Goal: Task Accomplishment & Management: Manage account settings

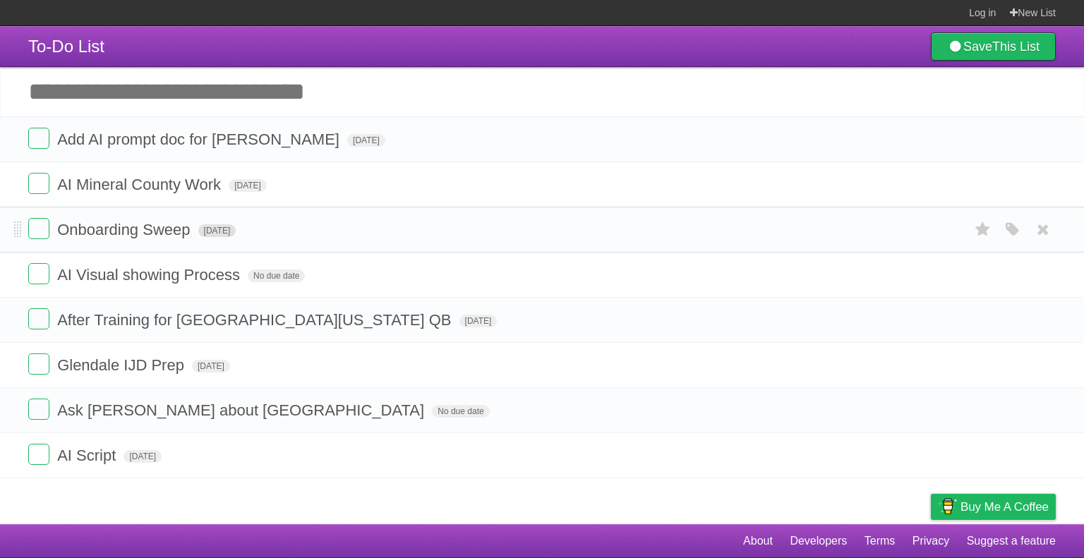
click at [232, 232] on span "[DATE]" at bounding box center [217, 230] width 38 height 13
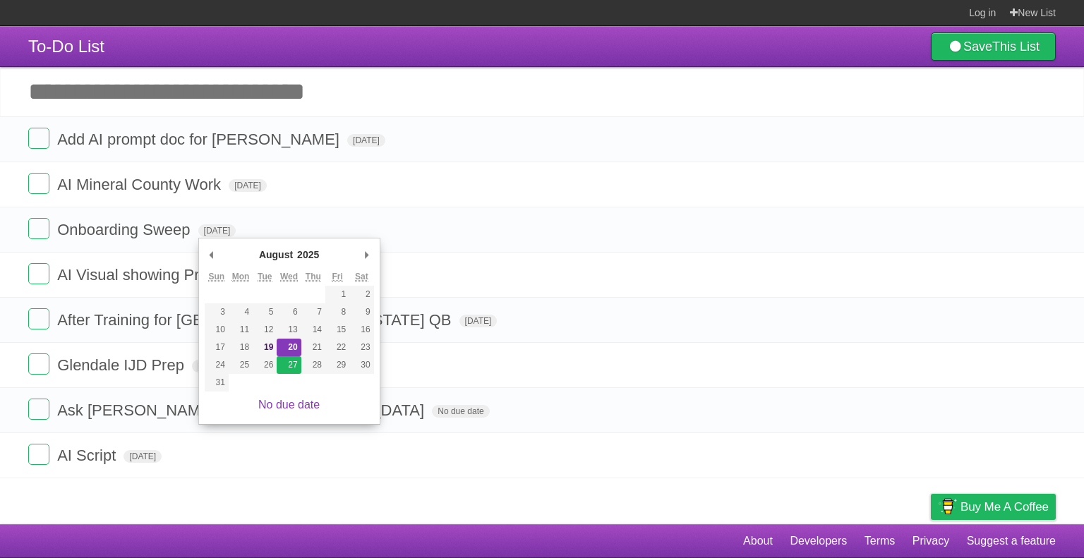
type span "[DATE]"
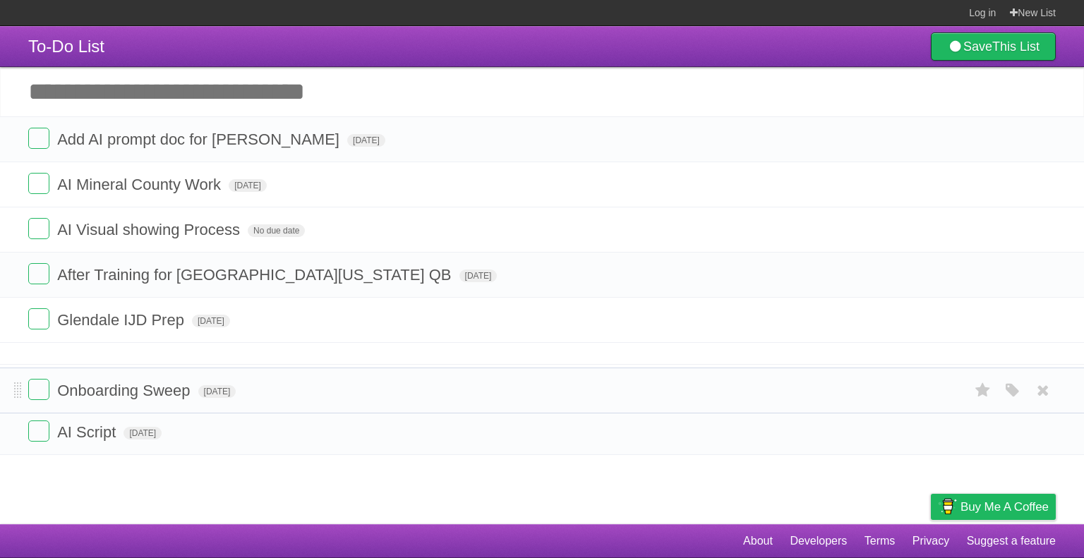
drag, startPoint x: 14, startPoint y: 226, endPoint x: 3, endPoint y: 386, distance: 160.6
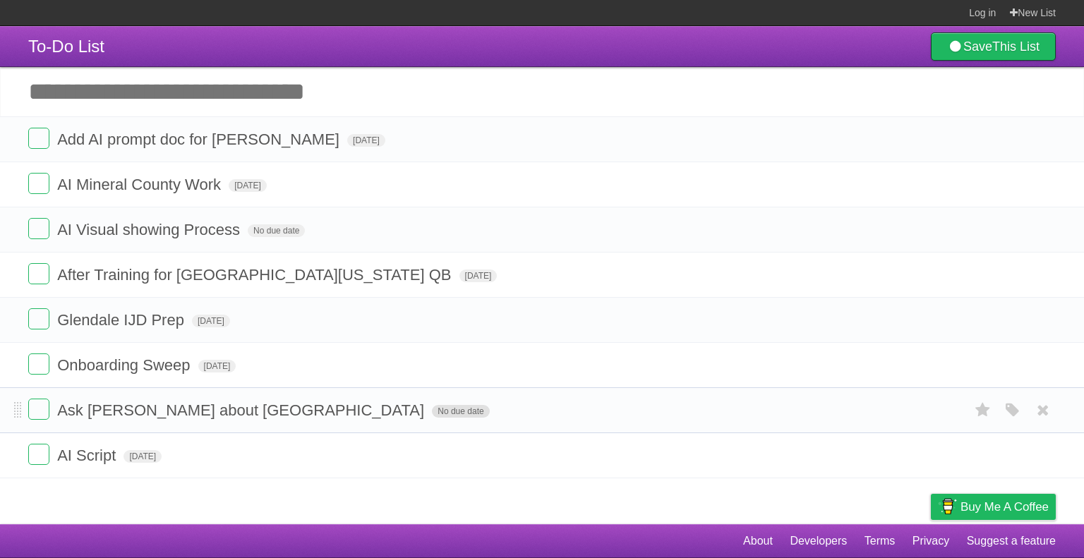
click at [432, 413] on span "No due date" at bounding box center [460, 411] width 57 height 13
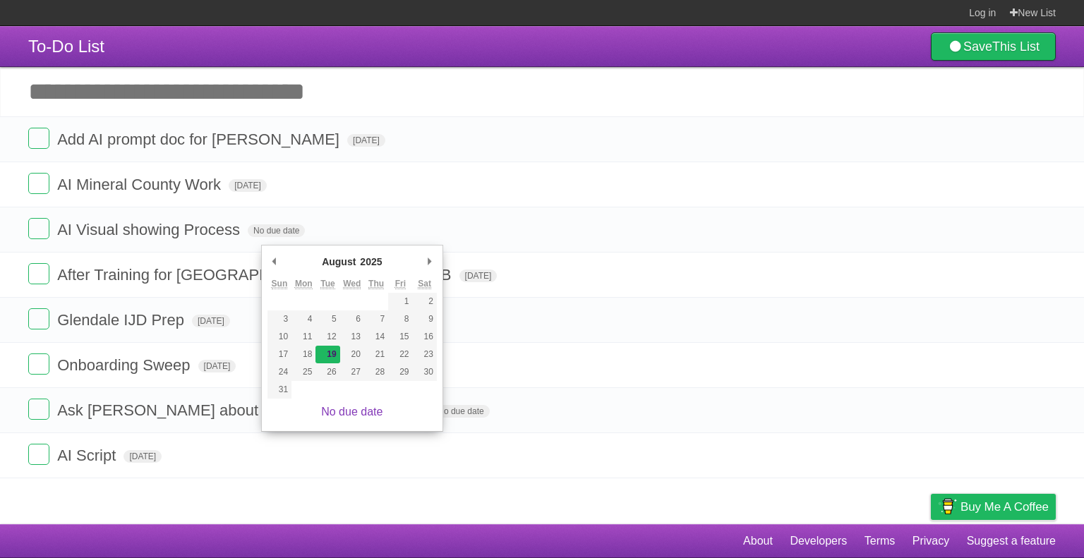
type span "[DATE]"
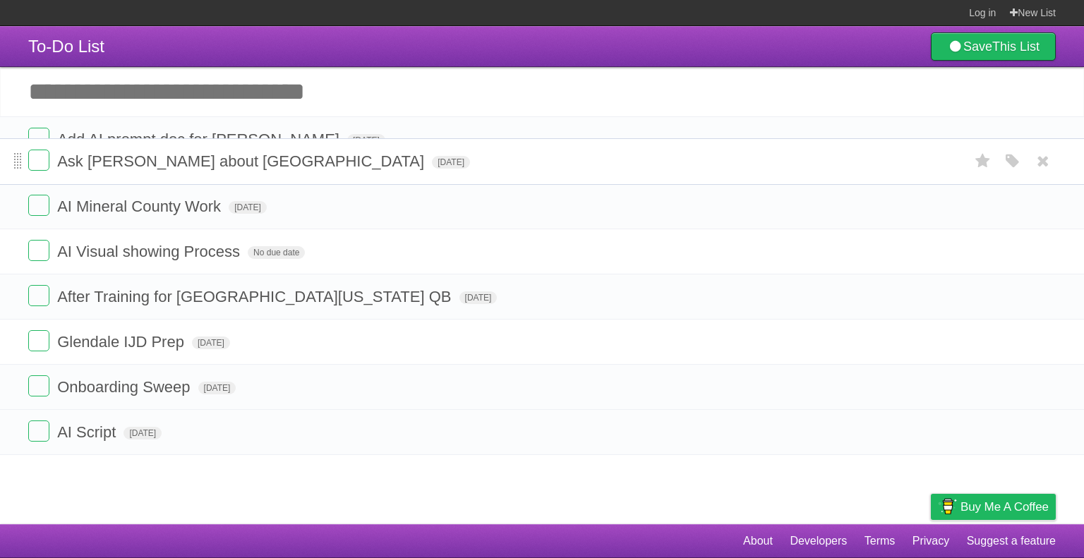
drag, startPoint x: 15, startPoint y: 408, endPoint x: 14, endPoint y: 159, distance: 248.4
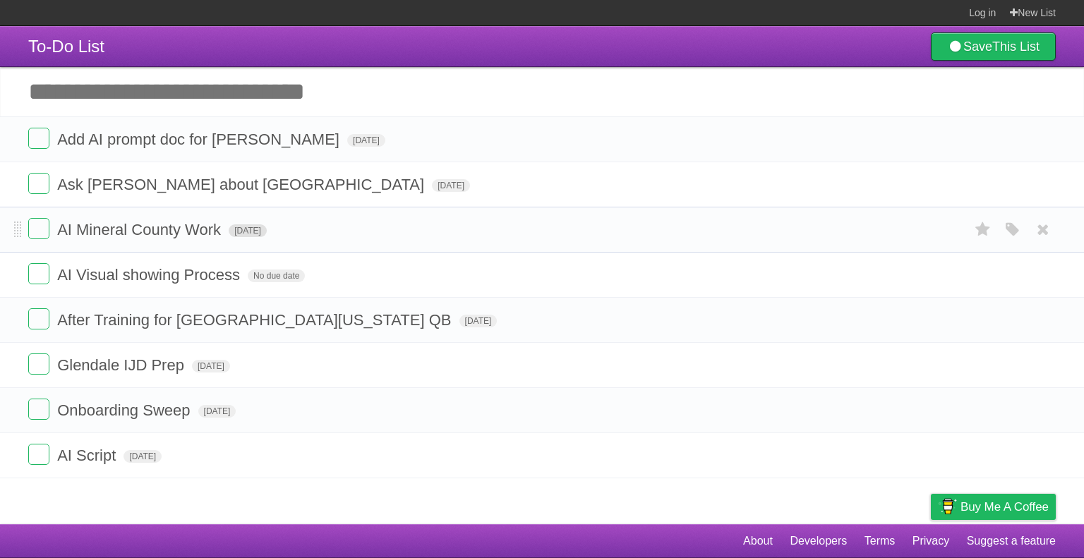
click at [267, 231] on span "[DATE]" at bounding box center [248, 230] width 38 height 13
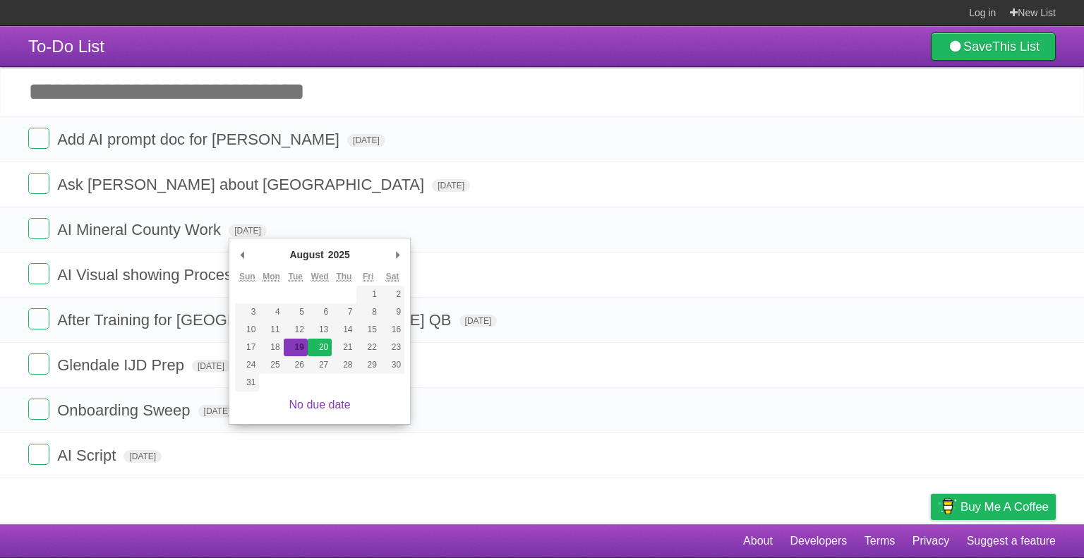
type span "[DATE]"
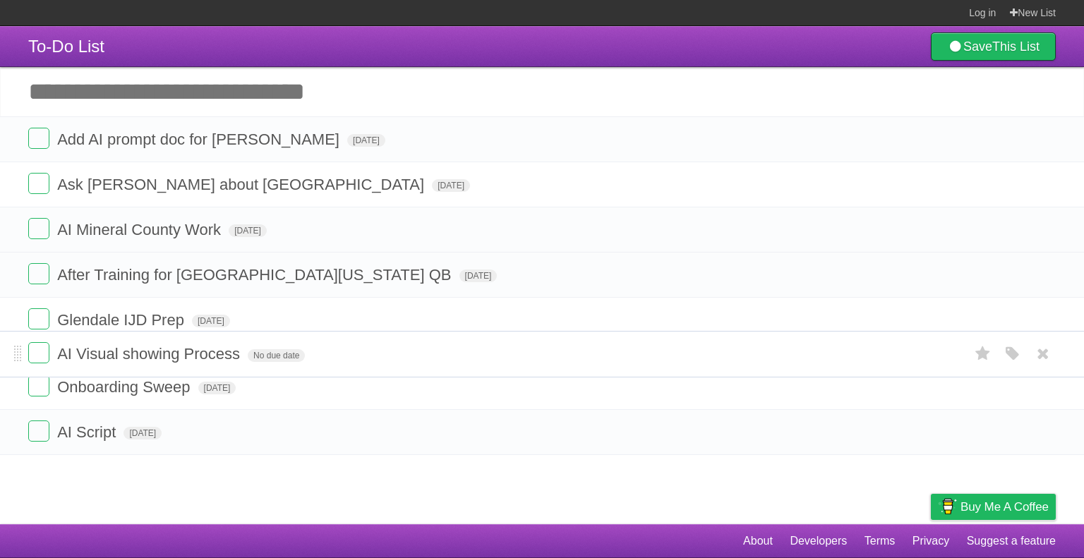
drag, startPoint x: 15, startPoint y: 279, endPoint x: 6, endPoint y: 359, distance: 80.9
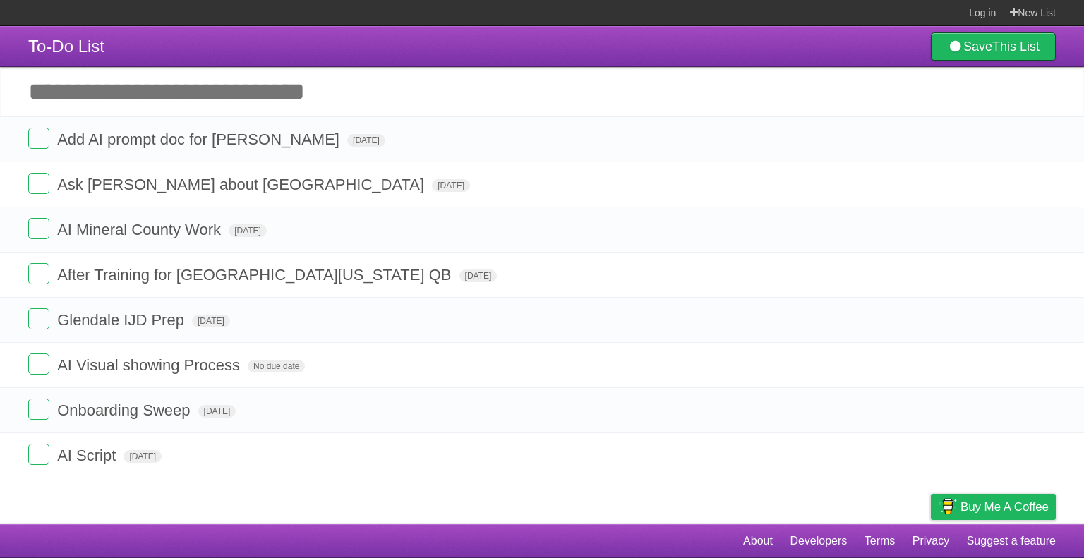
click at [183, 110] on input "Add another task" at bounding box center [542, 91] width 1084 height 49
type input "**********"
click input "*********" at bounding box center [0, 0] width 0 height 0
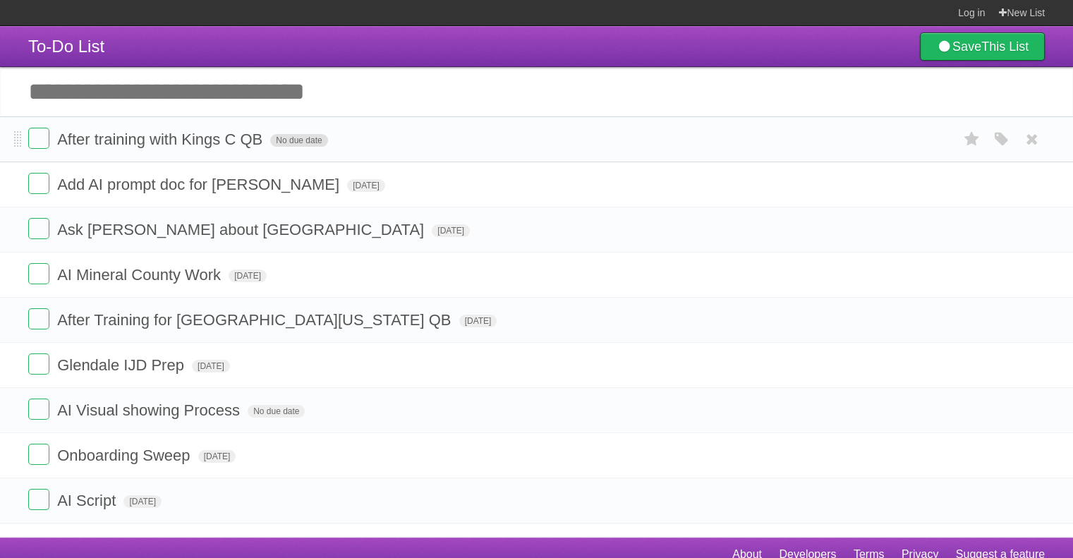
click at [305, 142] on span "No due date" at bounding box center [298, 140] width 57 height 13
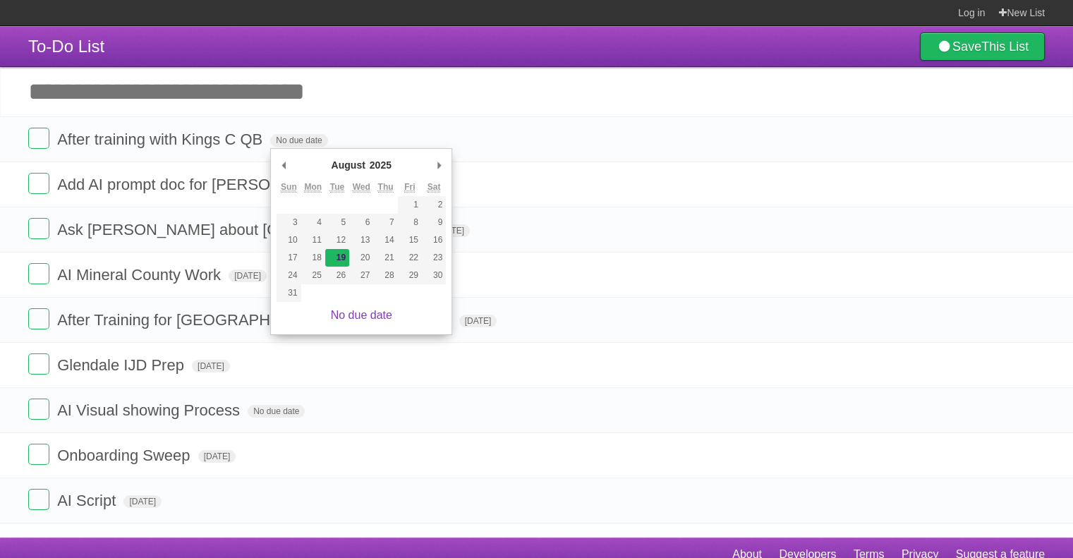
type span "[DATE]"
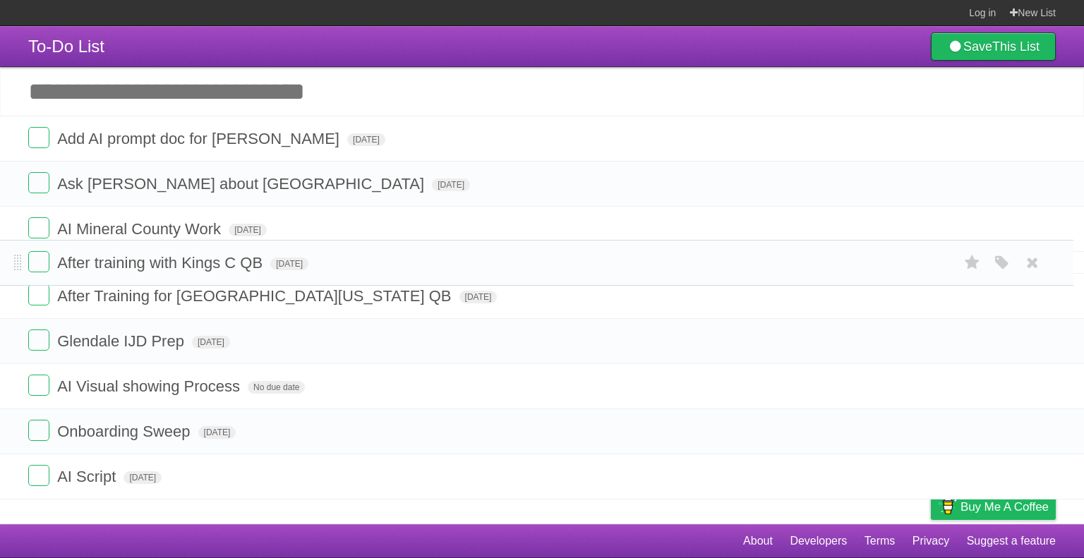
drag, startPoint x: 19, startPoint y: 143, endPoint x: 3, endPoint y: 265, distance: 123.2
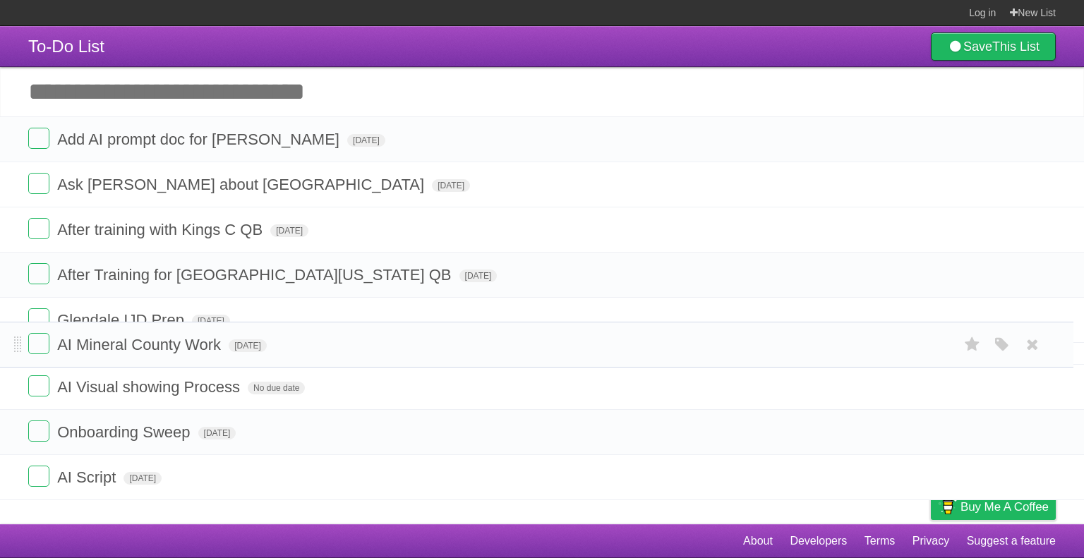
drag, startPoint x: 15, startPoint y: 229, endPoint x: 9, endPoint y: 344, distance: 114.5
